Goal: Find specific page/section: Find specific page/section

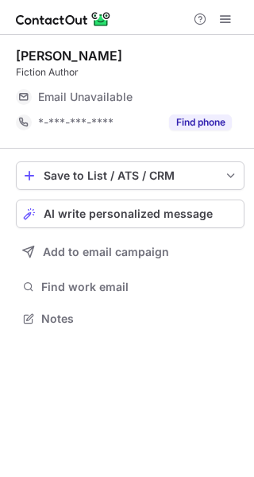
scroll to position [308, 254]
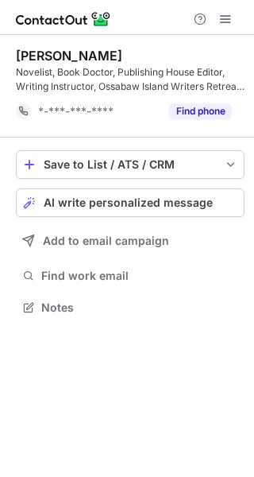
scroll to position [296, 254]
